Goal: Task Accomplishment & Management: Manage account settings

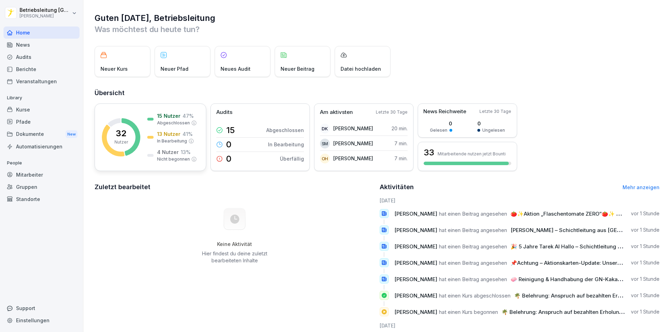
click at [114, 135] on div "32 Nutzer" at bounding box center [121, 137] width 14 height 16
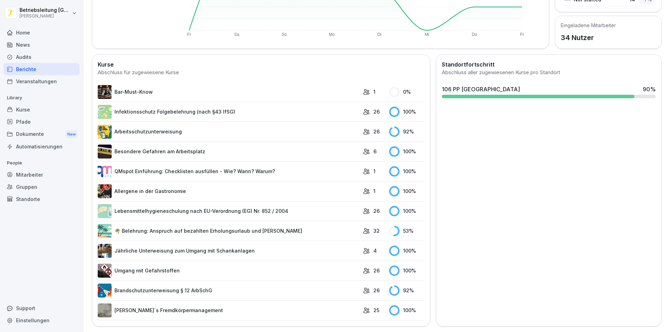
scroll to position [153, 0]
click at [127, 125] on link "Arbeitsschutzunterweisung" at bounding box center [229, 132] width 262 height 14
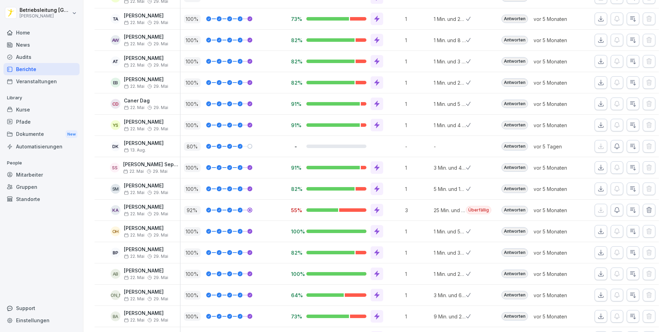
scroll to position [127, 0]
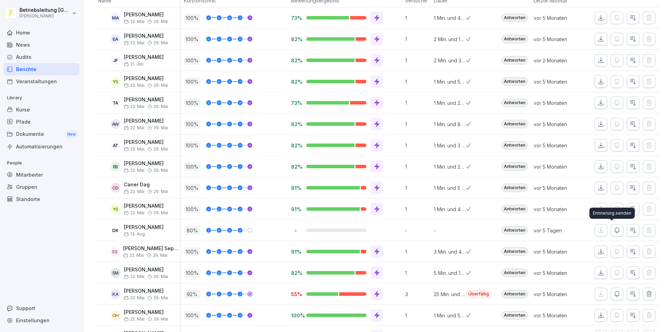
click at [614, 229] on icon "button" at bounding box center [616, 230] width 5 height 5
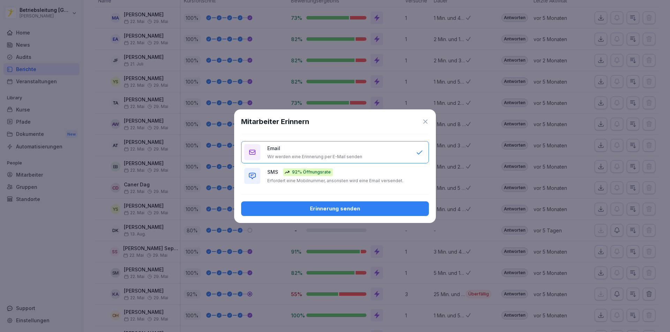
click at [321, 209] on div "Erinnerung senden" at bounding box center [335, 209] width 176 height 8
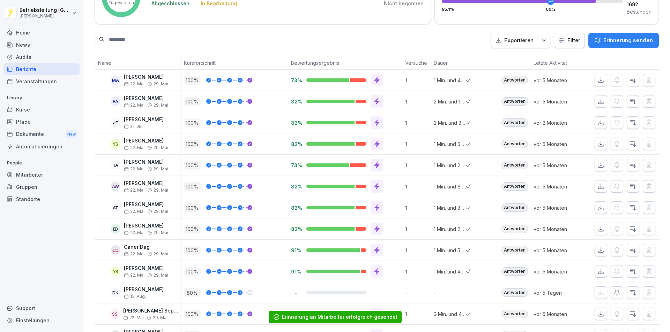
scroll to position [0, 0]
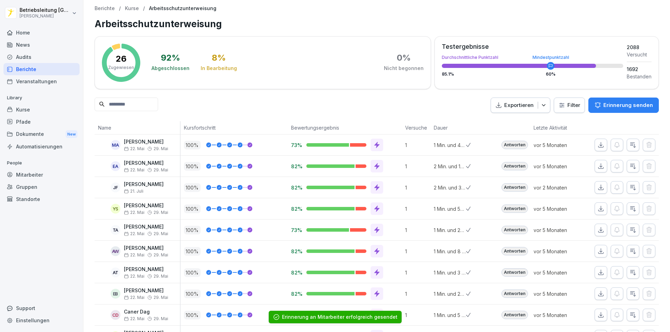
click at [120, 61] on p "26" at bounding box center [121, 59] width 11 height 8
click at [24, 31] on div "Home" at bounding box center [41, 33] width 76 height 12
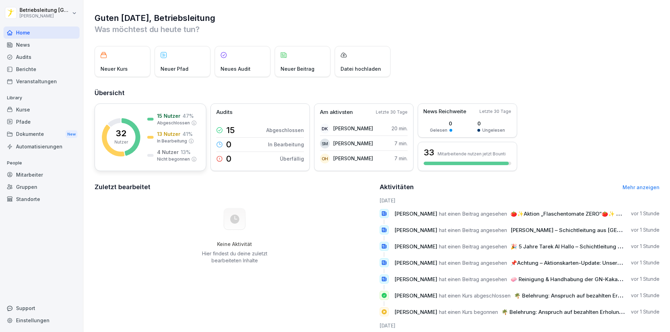
click at [121, 139] on div "32 Nutzer" at bounding box center [121, 137] width 14 height 16
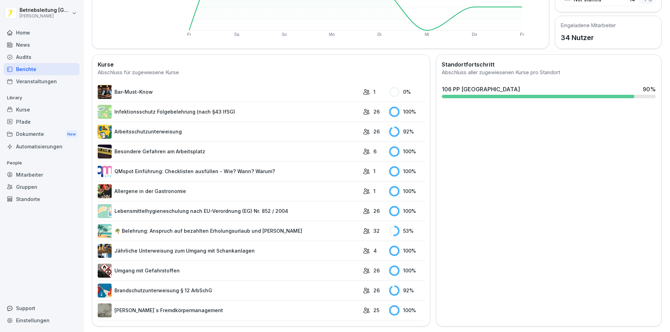
scroll to position [153, 0]
click at [165, 226] on link "🌴 Belehrung: Anspruch auf bezahlten Erholungsurlaub und [PERSON_NAME]" at bounding box center [229, 231] width 262 height 14
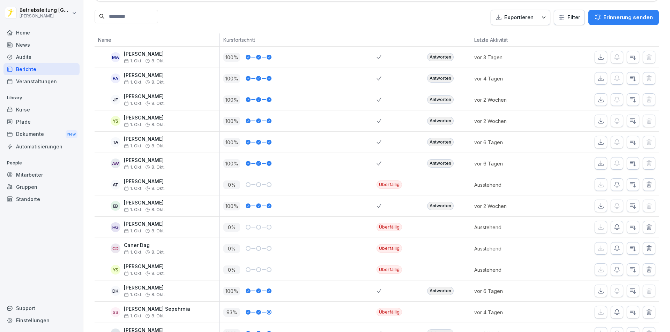
scroll to position [105, 0]
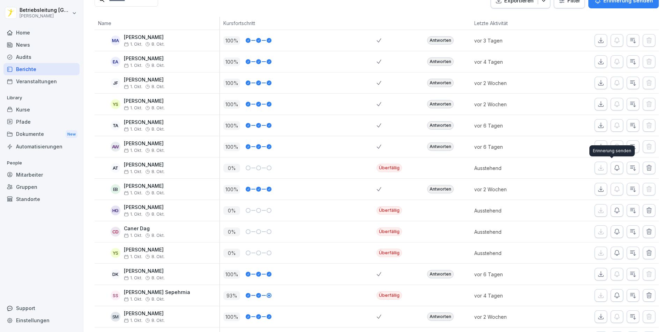
click at [614, 170] on icon "button" at bounding box center [616, 168] width 5 height 5
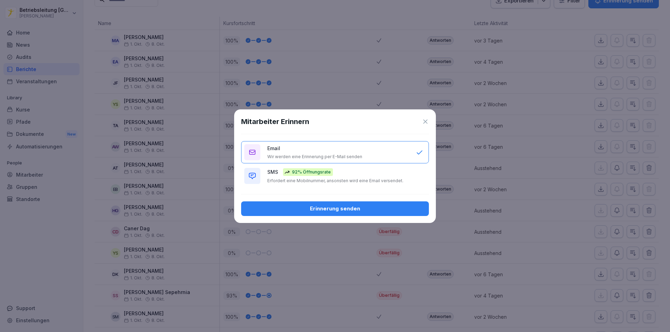
click at [321, 207] on div "Erinnerung senden" at bounding box center [335, 209] width 176 height 8
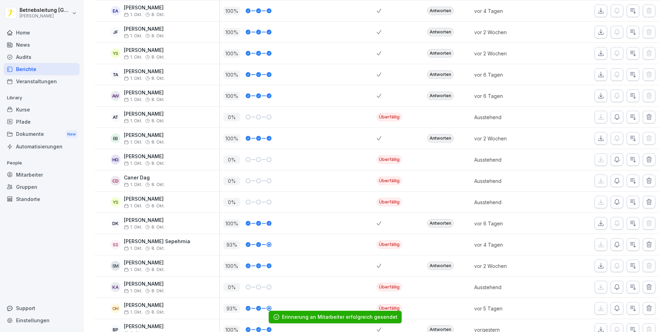
scroll to position [174, 0]
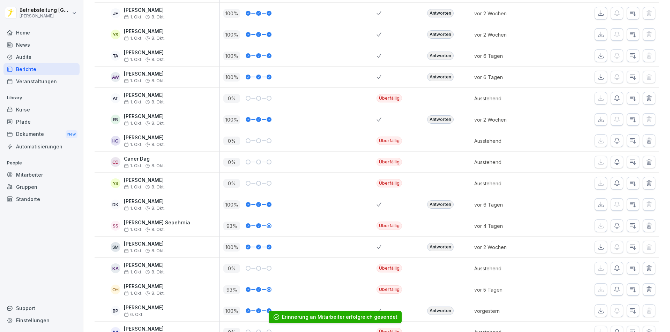
click at [645, 140] on icon "button" at bounding box center [648, 140] width 7 height 7
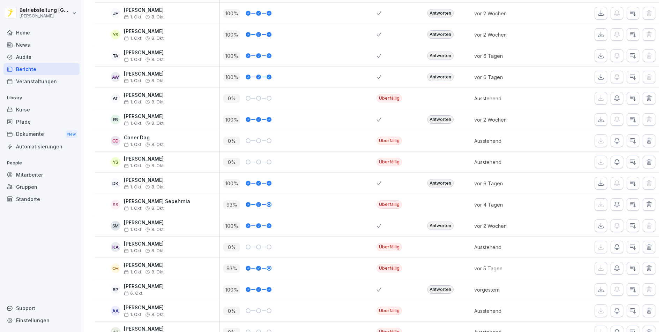
click at [614, 140] on icon "button" at bounding box center [616, 140] width 5 height 5
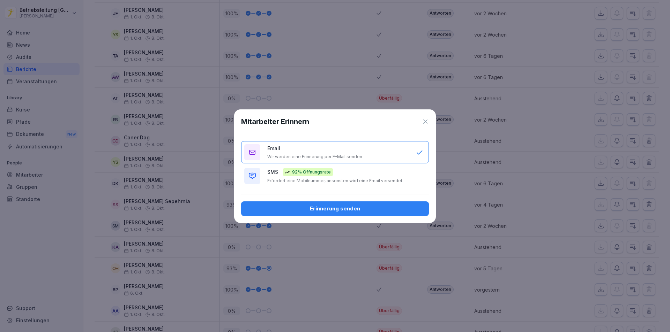
click at [332, 209] on div "Erinnerung senden" at bounding box center [335, 209] width 176 height 8
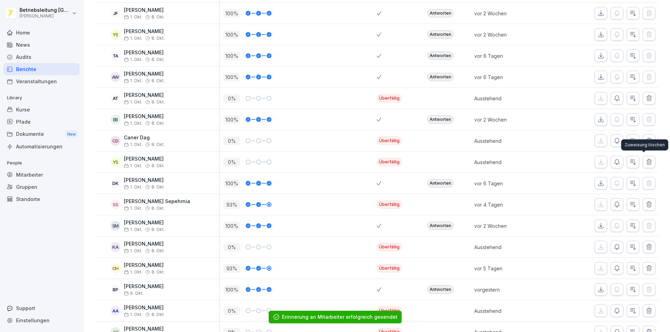
click at [645, 162] on icon "button" at bounding box center [648, 162] width 7 height 7
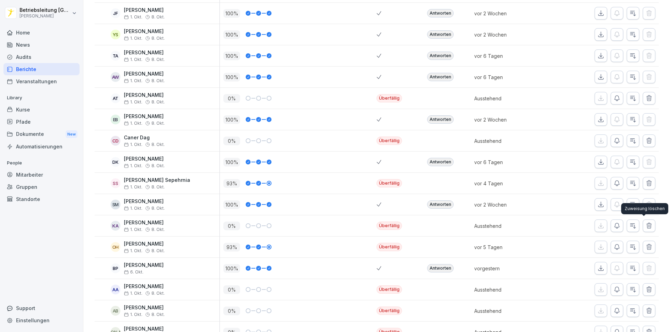
click at [646, 225] on icon "button" at bounding box center [648, 225] width 5 height 5
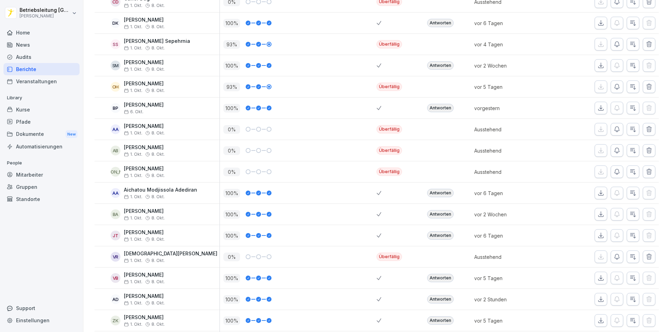
scroll to position [314, 0]
click at [646, 126] on icon "button" at bounding box center [648, 128] width 5 height 5
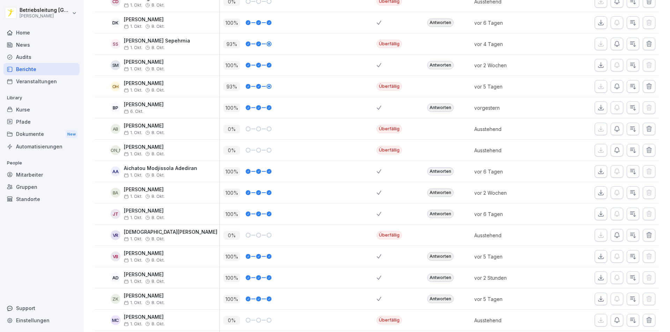
click at [613, 126] on icon "button" at bounding box center [616, 129] width 7 height 7
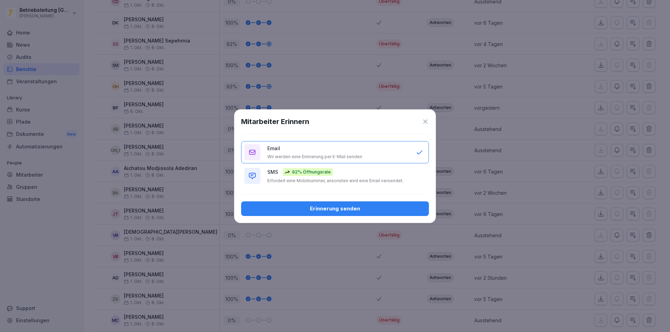
click at [348, 212] on div "Erinnerung senden" at bounding box center [335, 209] width 176 height 8
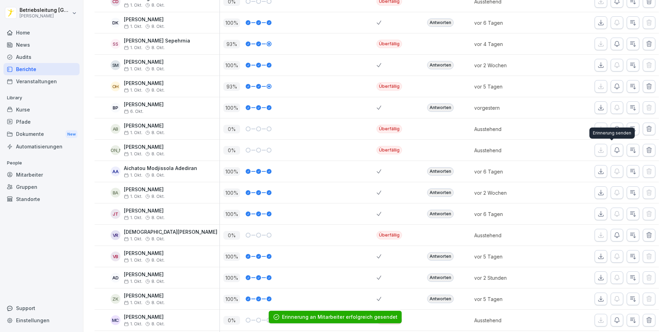
click at [614, 152] on icon "button" at bounding box center [616, 150] width 5 height 5
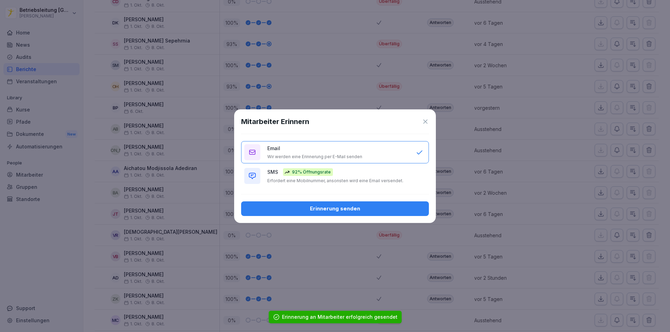
click at [344, 210] on div "Erinnerung senden" at bounding box center [335, 209] width 176 height 8
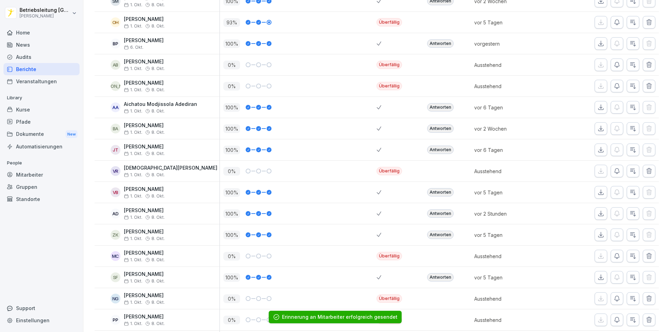
scroll to position [384, 0]
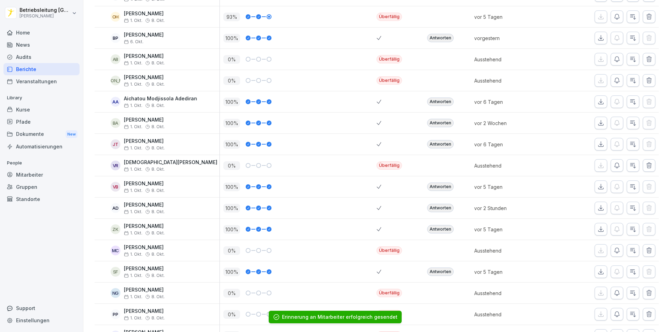
click at [613, 165] on icon "button" at bounding box center [616, 165] width 7 height 7
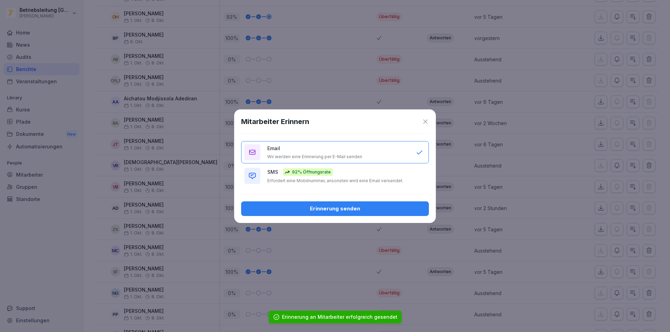
click at [334, 209] on div "Erinnerung senden" at bounding box center [335, 209] width 176 height 8
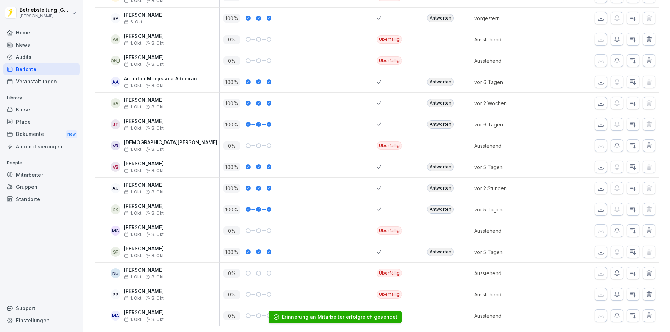
scroll to position [414, 0]
click at [614, 227] on icon "button" at bounding box center [616, 230] width 7 height 7
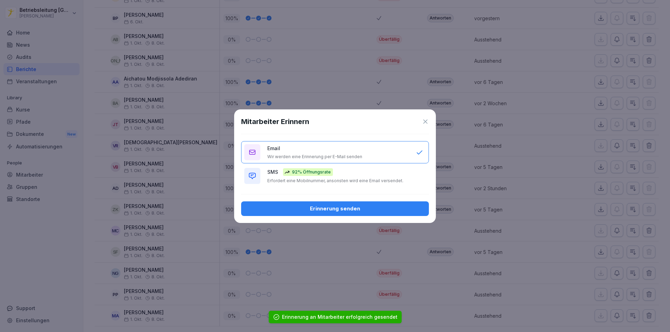
click at [320, 208] on div "Erinnerung senden" at bounding box center [335, 209] width 176 height 8
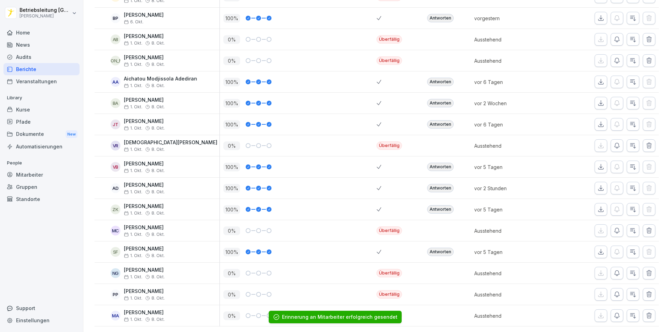
click at [646, 270] on icon "button" at bounding box center [648, 273] width 7 height 7
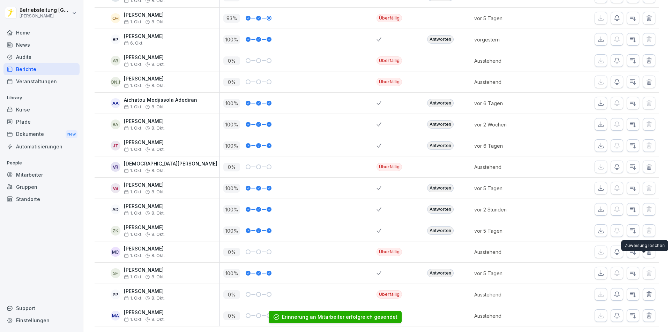
scroll to position [393, 0]
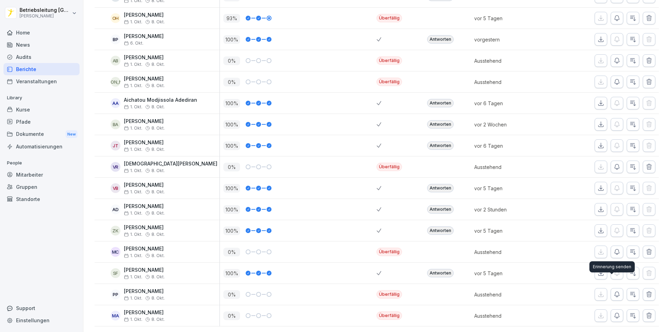
click at [613, 291] on icon "button" at bounding box center [616, 294] width 7 height 7
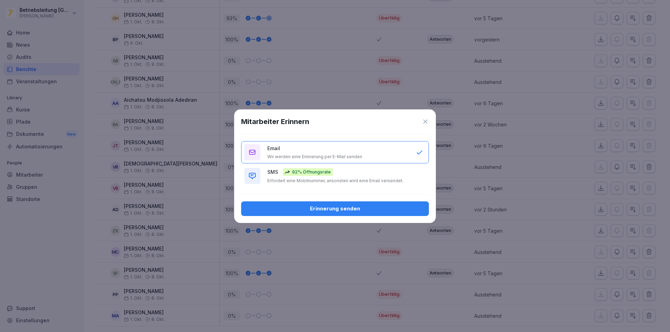
click at [328, 205] on div "Erinnerung senden" at bounding box center [335, 209] width 176 height 8
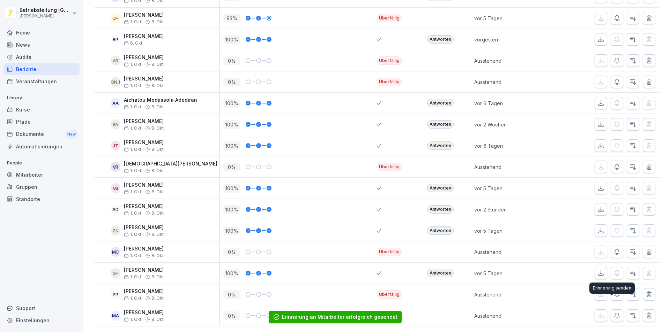
click at [613, 313] on icon "button" at bounding box center [616, 316] width 7 height 7
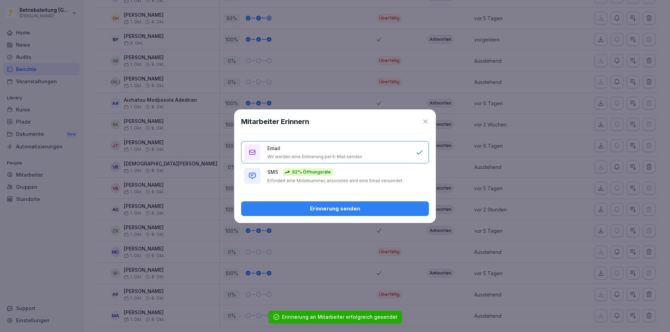
click at [326, 207] on div "Erinnerung senden" at bounding box center [335, 209] width 176 height 8
